Goal: Task Accomplishment & Management: Use online tool/utility

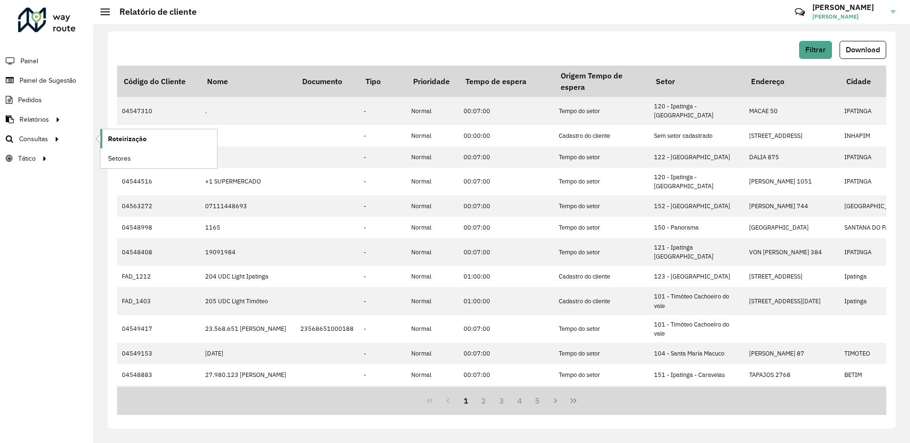
click at [118, 140] on span "Roteirização" at bounding box center [127, 139] width 39 height 10
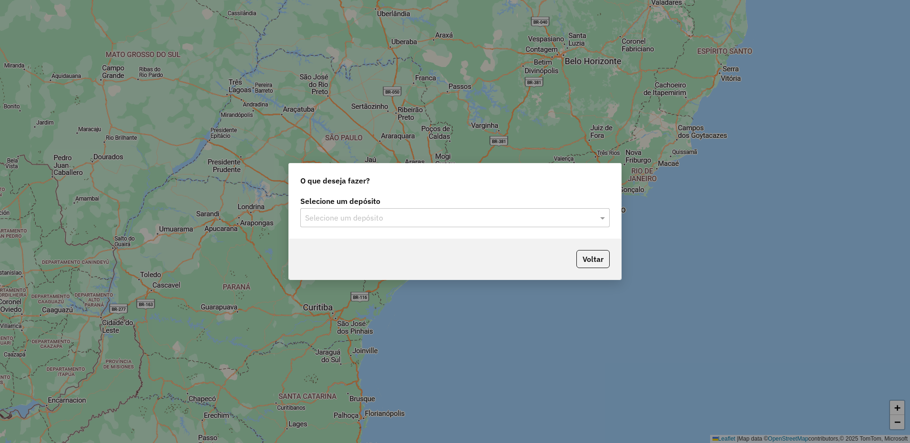
drag, startPoint x: 366, startPoint y: 230, endPoint x: 370, endPoint y: 221, distance: 9.4
click at [368, 227] on div "Selecione um depósito Selecione um depósito" at bounding box center [455, 216] width 332 height 45
click at [372, 217] on input "text" at bounding box center [445, 218] width 281 height 11
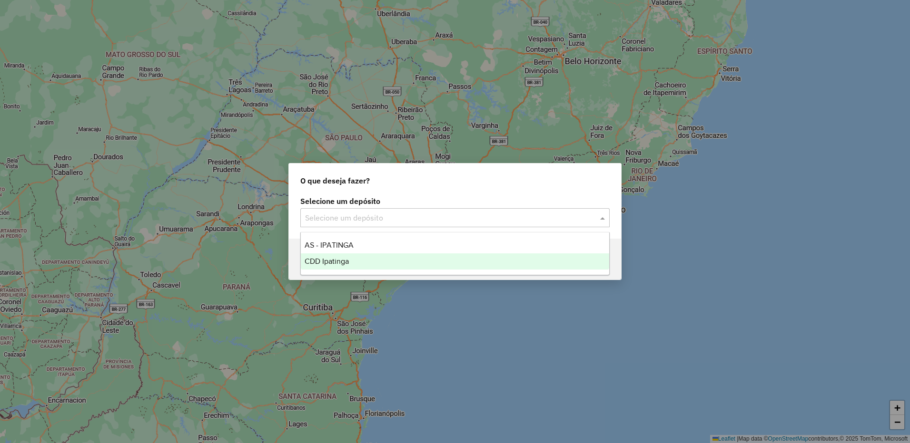
click at [344, 262] on span "CDD Ipatinga" at bounding box center [327, 261] width 44 height 8
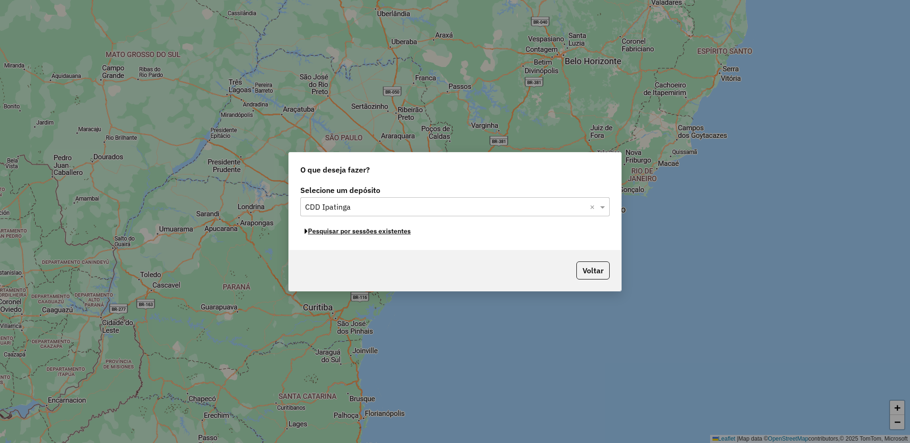
click at [368, 231] on button "Pesquisar por sessões existentes" at bounding box center [357, 231] width 115 height 15
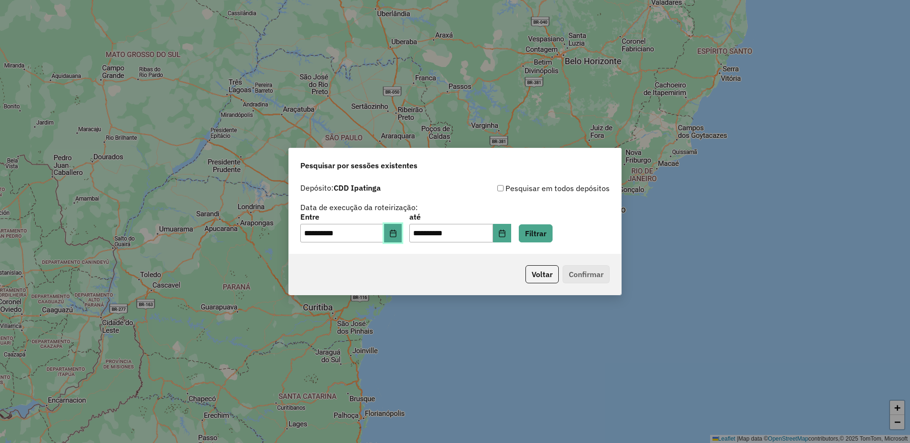
click at [397, 230] on icon "Choose Date" at bounding box center [393, 234] width 8 height 8
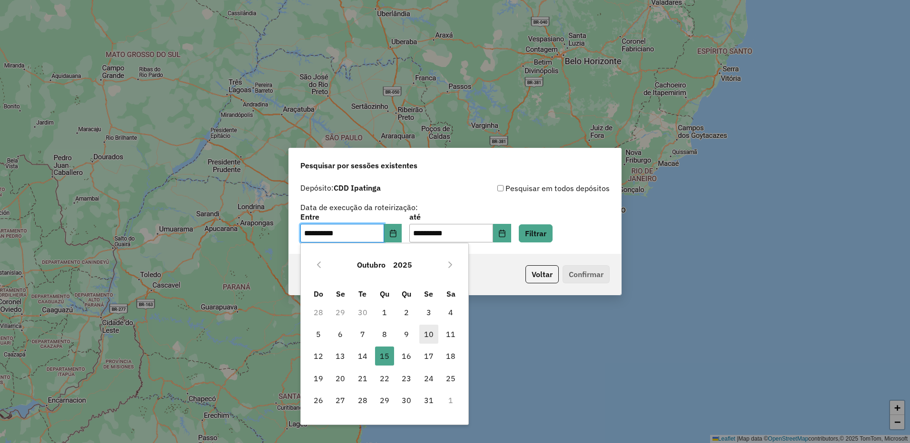
click at [431, 335] on span "10" at bounding box center [428, 334] width 19 height 19
type input "**********"
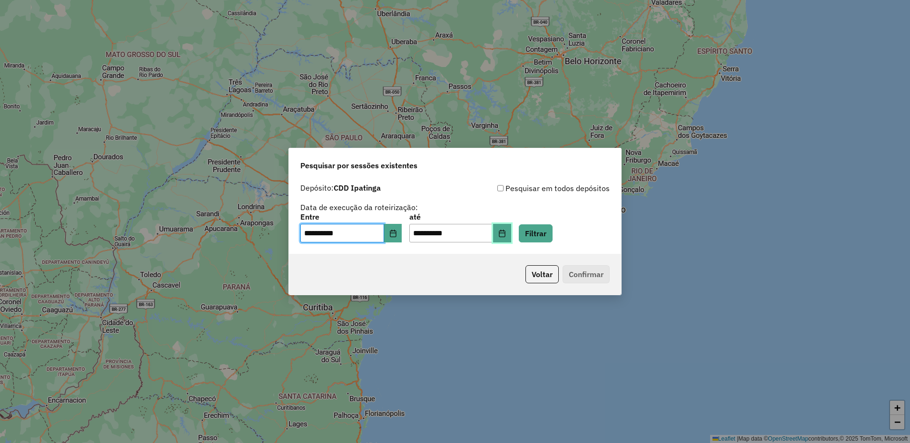
click at [505, 236] on icon "Choose Date" at bounding box center [502, 234] width 6 height 8
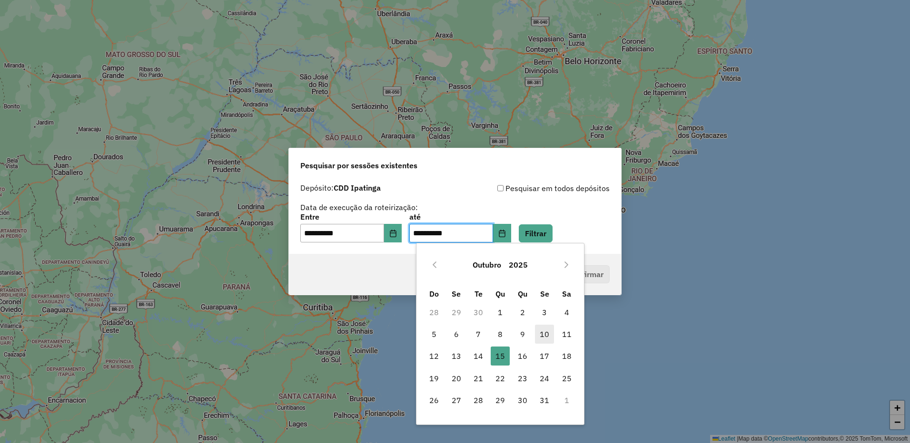
click at [542, 334] on span "10" at bounding box center [544, 334] width 19 height 19
type input "**********"
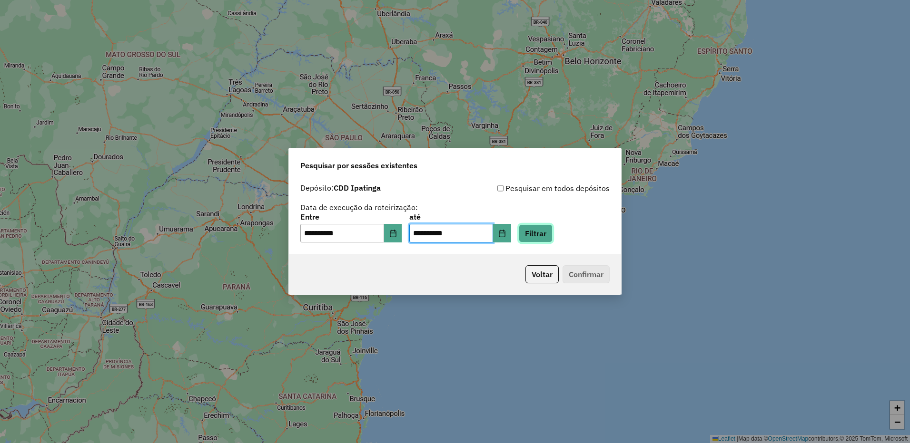
click at [552, 227] on button "Filtrar" at bounding box center [536, 234] width 34 height 18
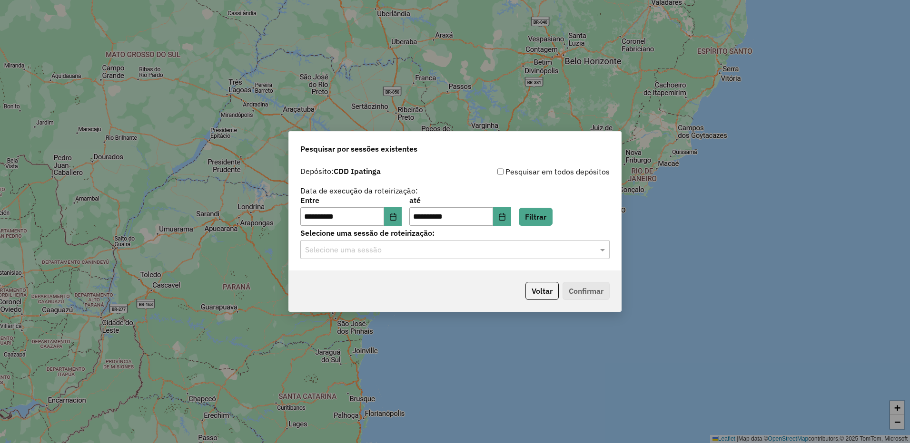
click at [462, 255] on input "text" at bounding box center [445, 250] width 281 height 11
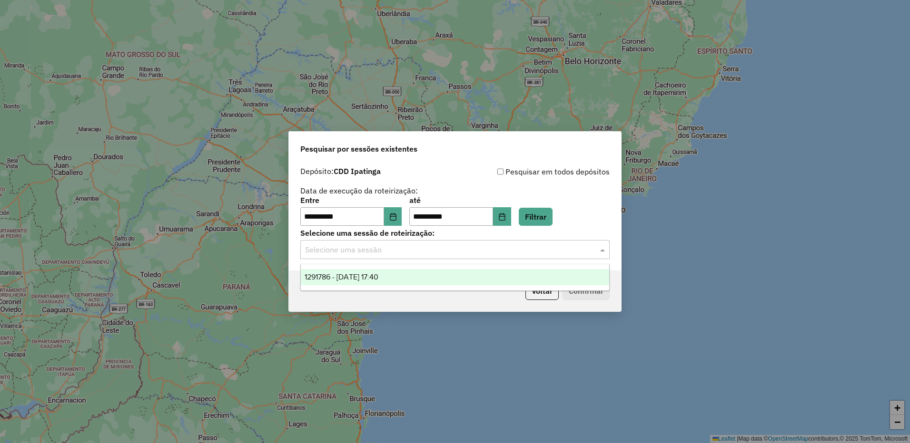
click at [437, 274] on div "1291786 - 10/10/2025 17:40" at bounding box center [455, 277] width 308 height 16
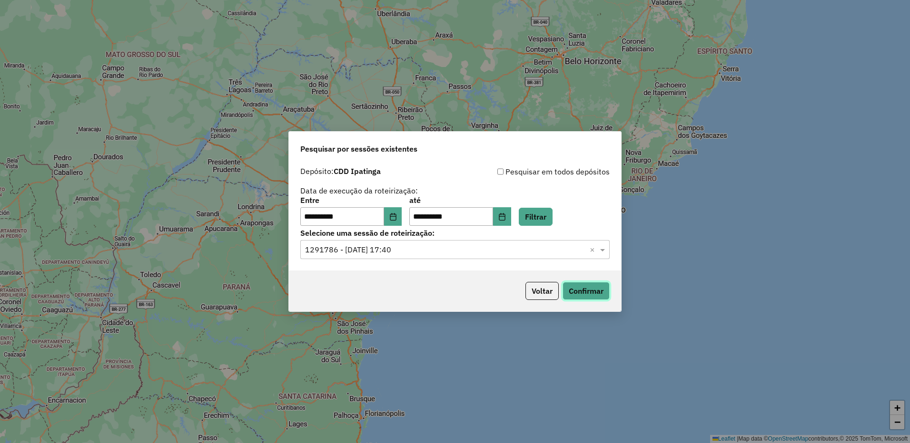
click at [579, 293] on button "Confirmar" at bounding box center [585, 291] width 47 height 18
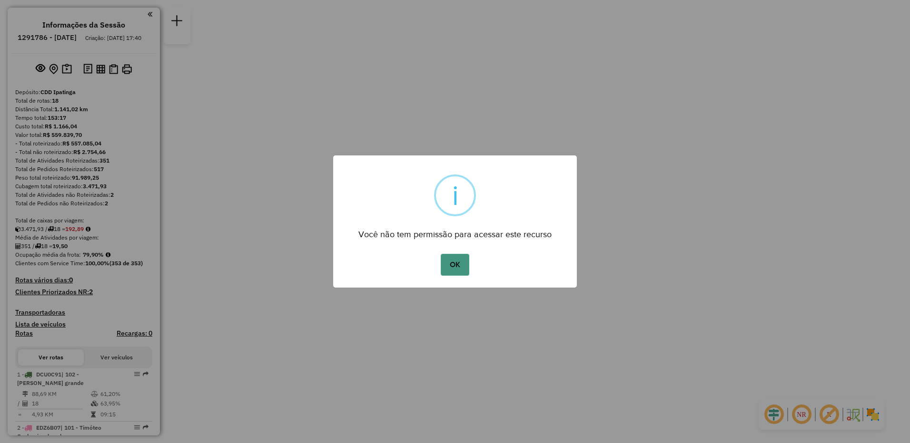
click at [466, 269] on button "OK" at bounding box center [455, 265] width 28 height 22
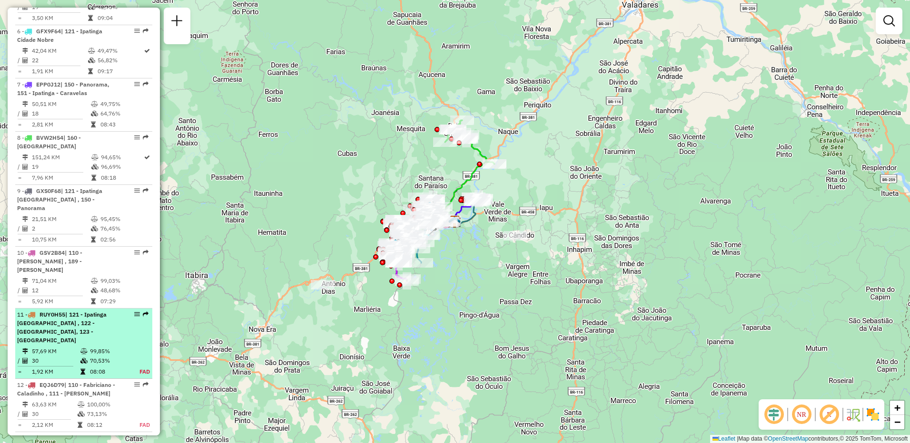
scroll to position [714, 0]
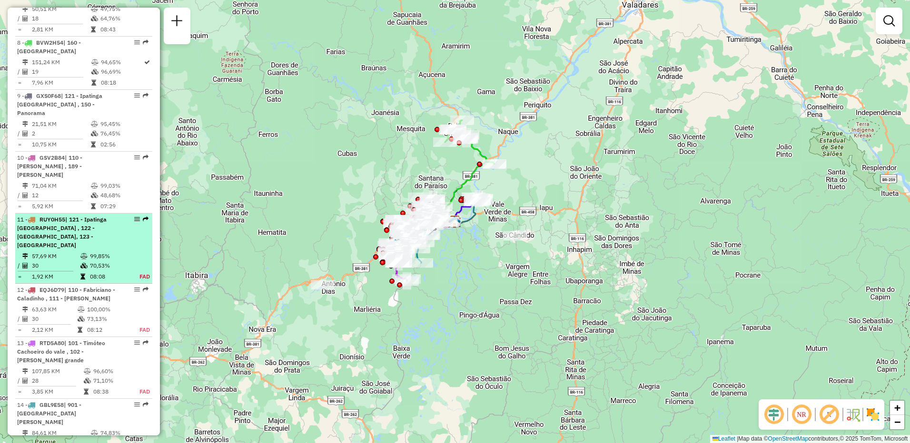
click at [110, 342] on div "13 - RTD5A80 | 101 - Timóteo Cachoeiro do vale , 102 - [PERSON_NAME] grande" at bounding box center [67, 352] width 101 height 26
select select "**********"
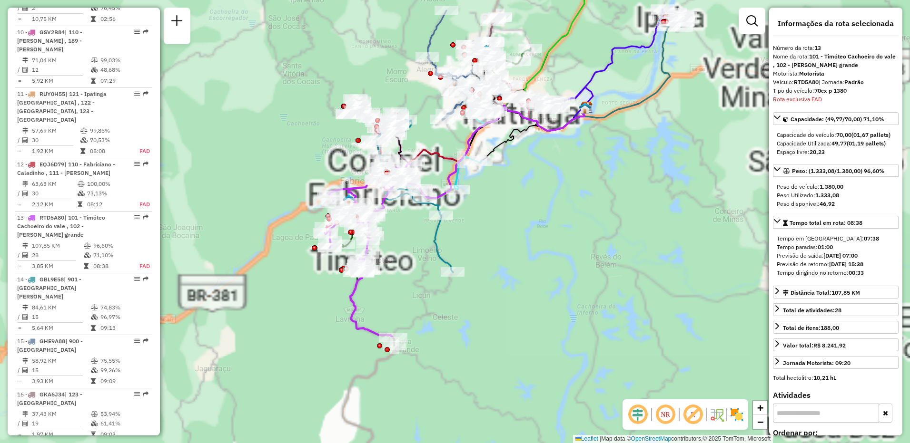
scroll to position [1026, 0]
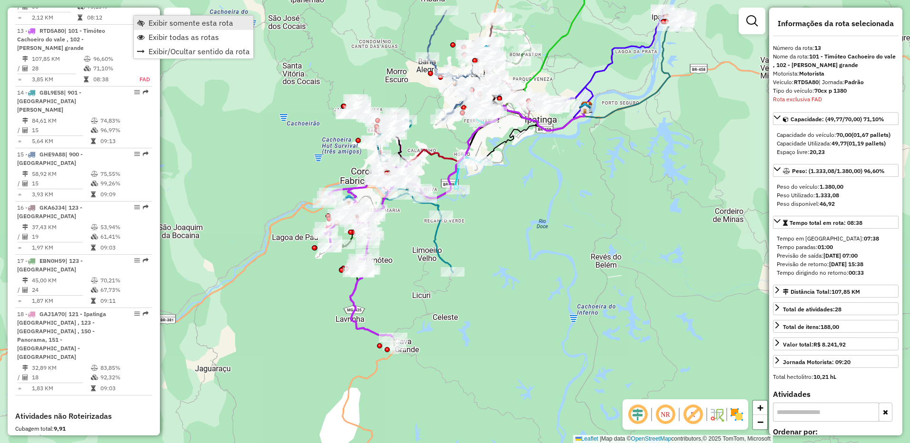
click at [172, 22] on span "Exibir somente esta rota" at bounding box center [190, 23] width 85 height 8
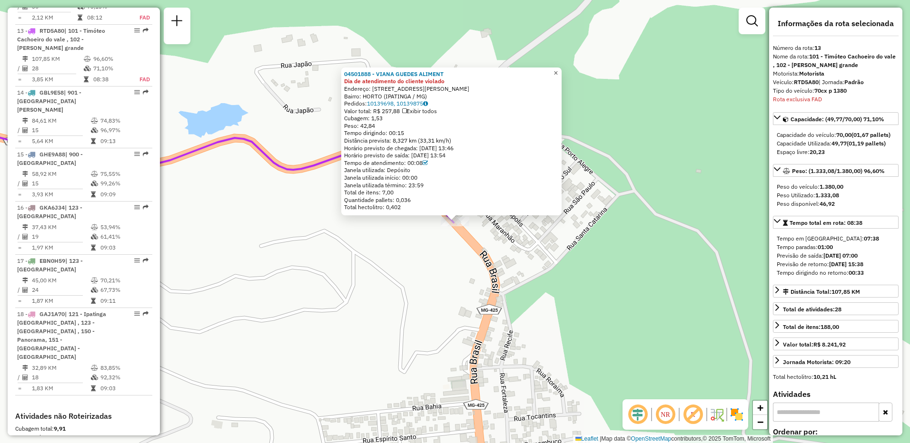
click at [558, 71] on span "×" at bounding box center [555, 73] width 4 height 8
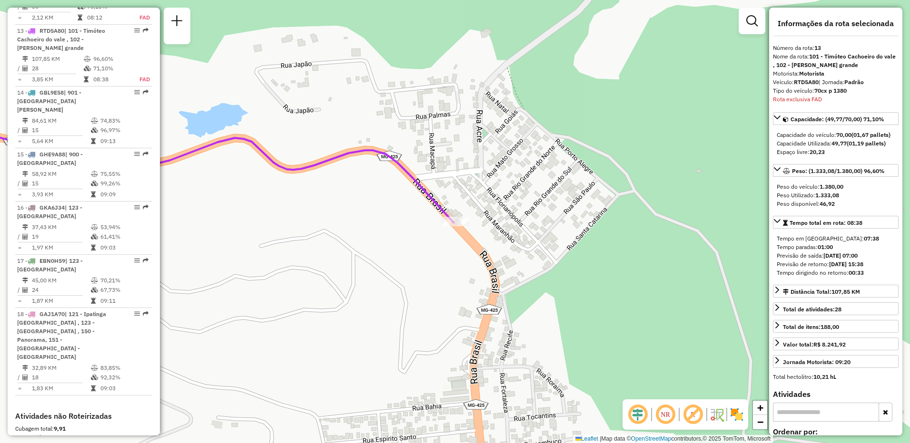
click at [690, 414] on em at bounding box center [692, 415] width 23 height 23
